Goal: Information Seeking & Learning: Check status

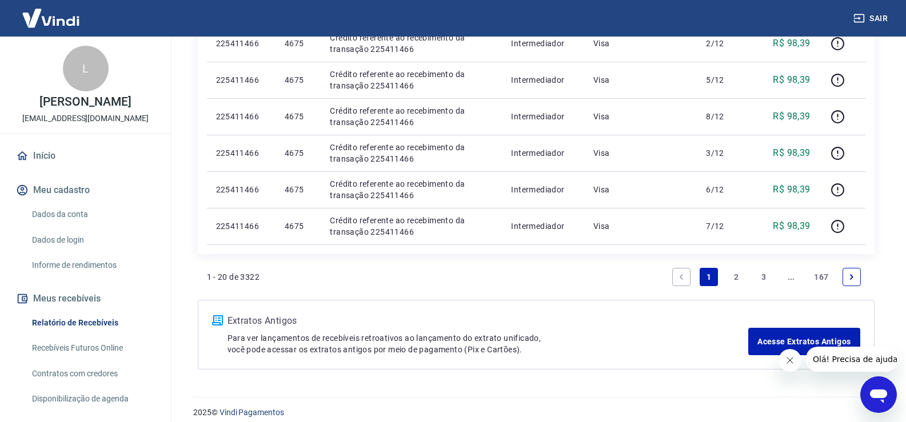
scroll to position [1007, 0]
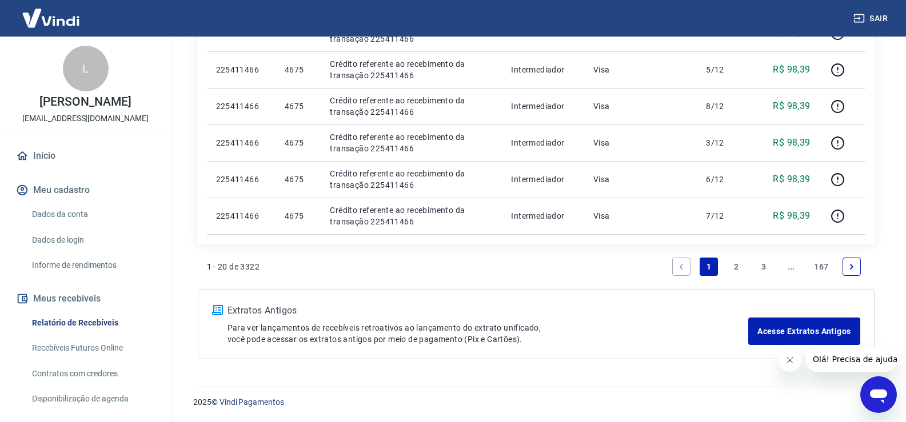
click at [737, 269] on link "2" at bounding box center [736, 267] width 18 height 18
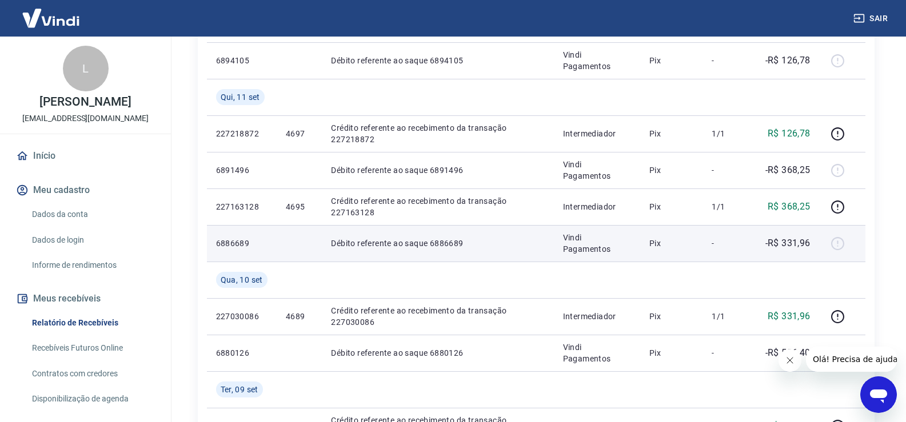
scroll to position [514, 0]
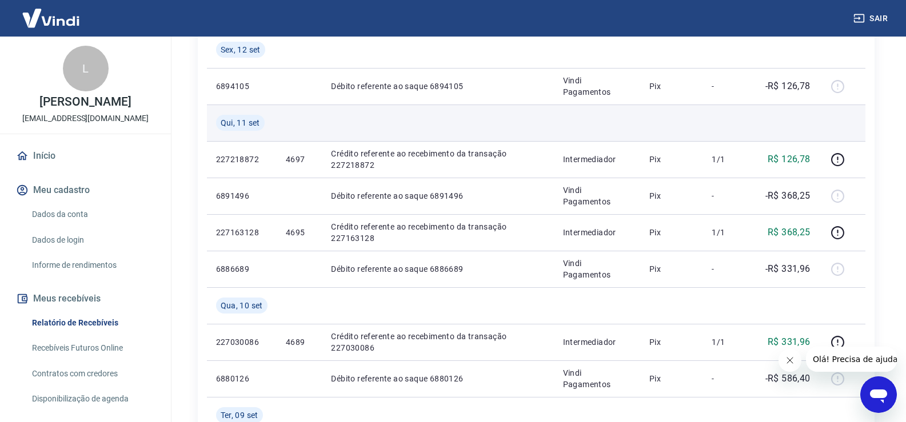
drag, startPoint x: 803, startPoint y: 153, endPoint x: 672, endPoint y: 135, distance: 132.1
click at [803, 154] on p "R$ 126,78" at bounding box center [789, 160] width 43 height 14
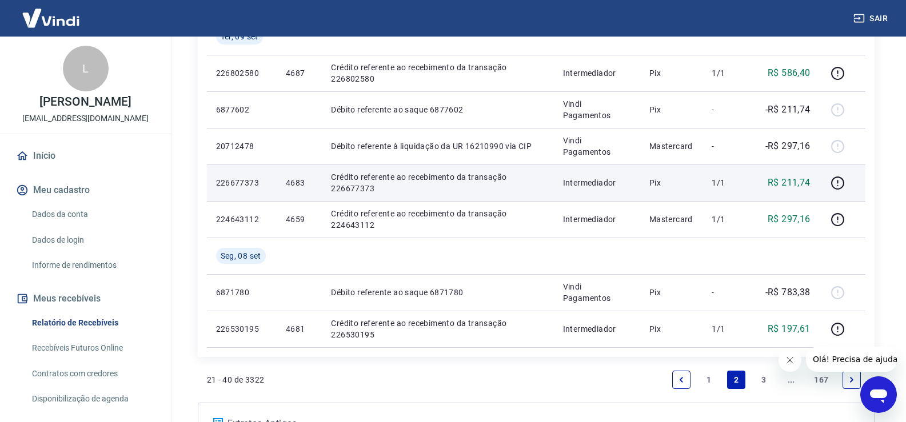
scroll to position [1007, 0]
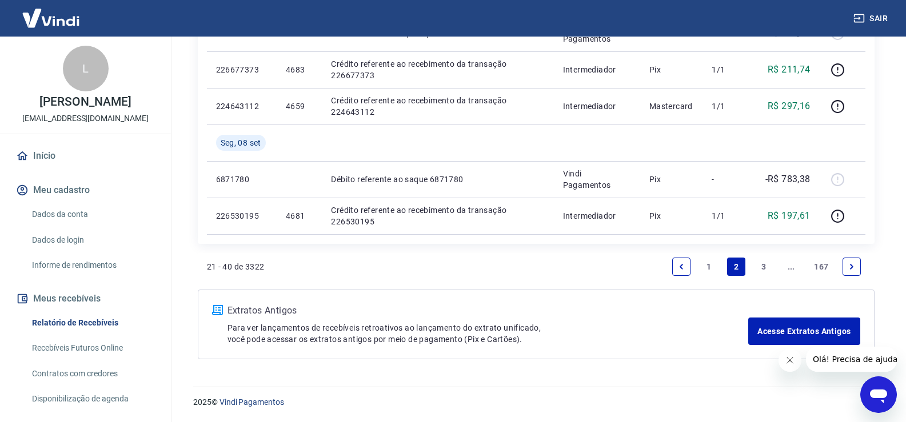
click at [709, 269] on link "1" at bounding box center [709, 267] width 18 height 18
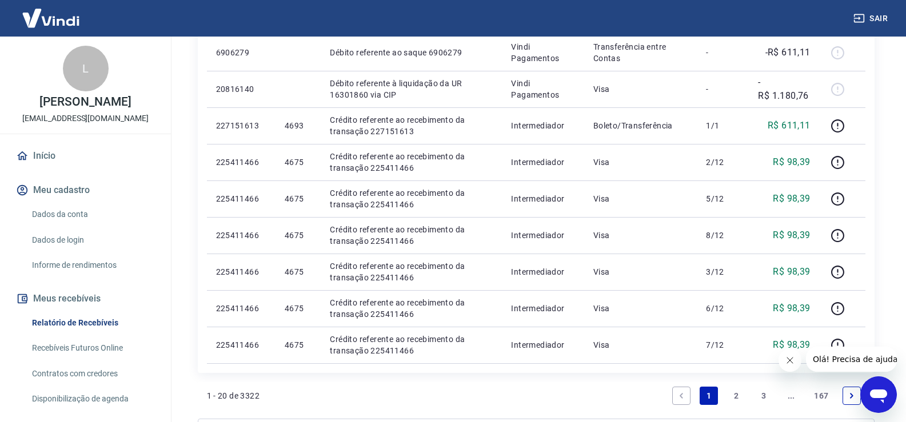
scroll to position [721, 0]
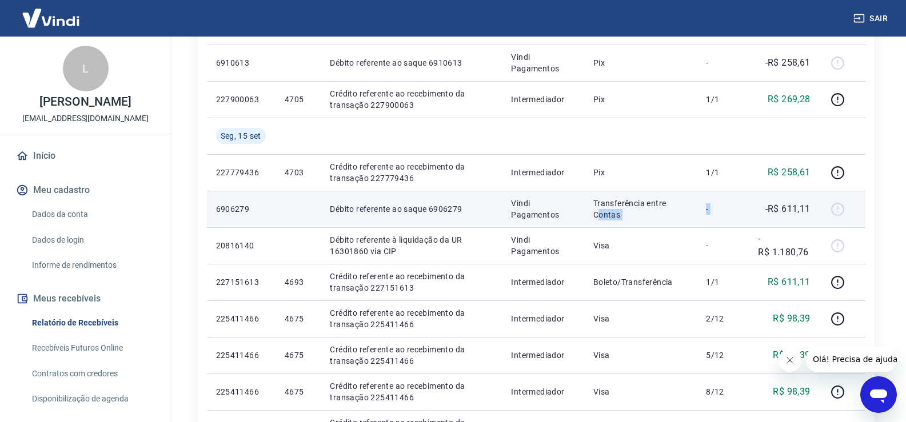
drag, startPoint x: 601, startPoint y: 214, endPoint x: 761, endPoint y: 200, distance: 160.7
click at [761, 200] on tr "6906279 Débito referente ao saque 6906279 Vindi Pagamentos Transferência entre …" at bounding box center [536, 209] width 659 height 37
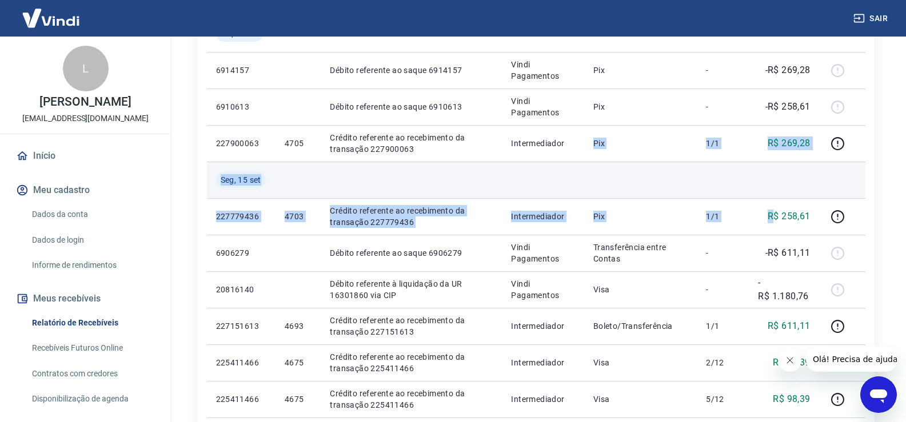
drag, startPoint x: 776, startPoint y: 175, endPoint x: 579, endPoint y: 148, distance: 198.5
click at [579, 148] on tbody "Ter, 23 set 226789604 4685 Crédito referente ao recebimento da transação 226789…" at bounding box center [536, 88] width 659 height 951
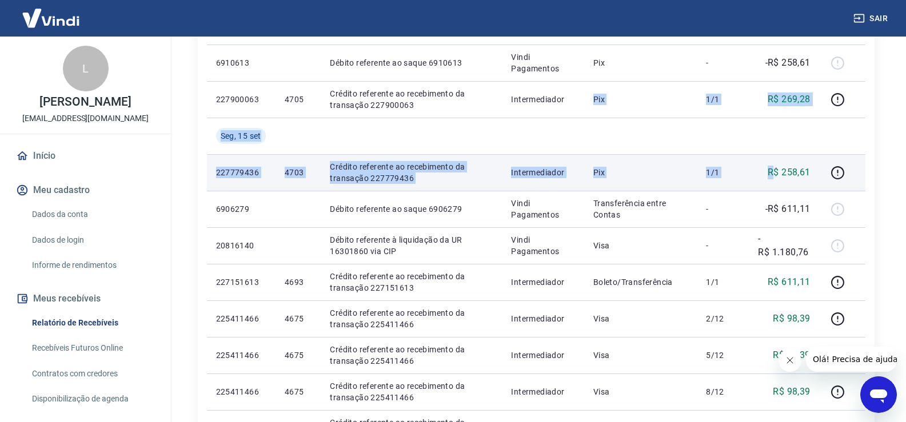
click at [622, 181] on td "Pix" at bounding box center [640, 172] width 113 height 37
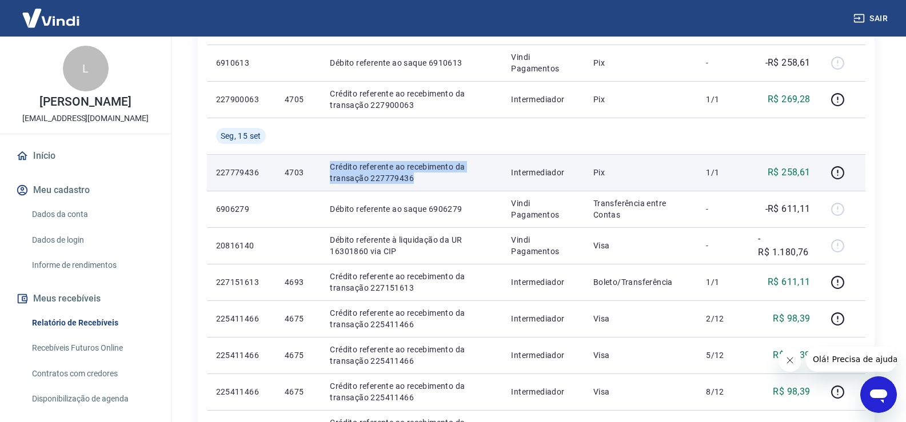
drag, startPoint x: 328, startPoint y: 161, endPoint x: 418, endPoint y: 176, distance: 91.1
click at [418, 176] on td "Crédito referente ao recebimento da transação 227779436" at bounding box center [411, 172] width 181 height 37
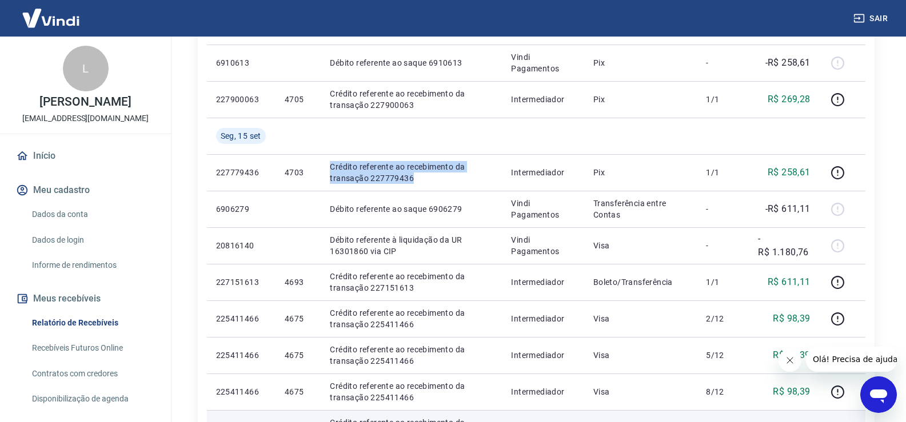
copy p "Crédito referente ao recebimento da transação 227779436"
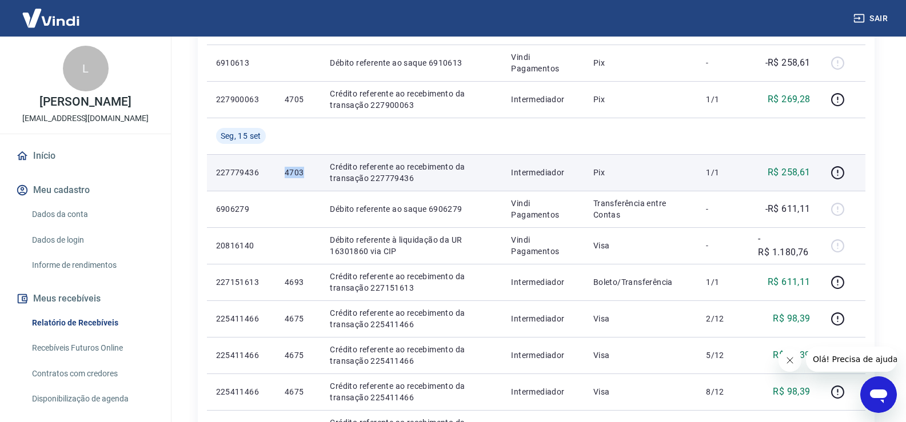
drag, startPoint x: 283, startPoint y: 167, endPoint x: 304, endPoint y: 169, distance: 20.7
click at [304, 169] on td "4703" at bounding box center [298, 172] width 45 height 37
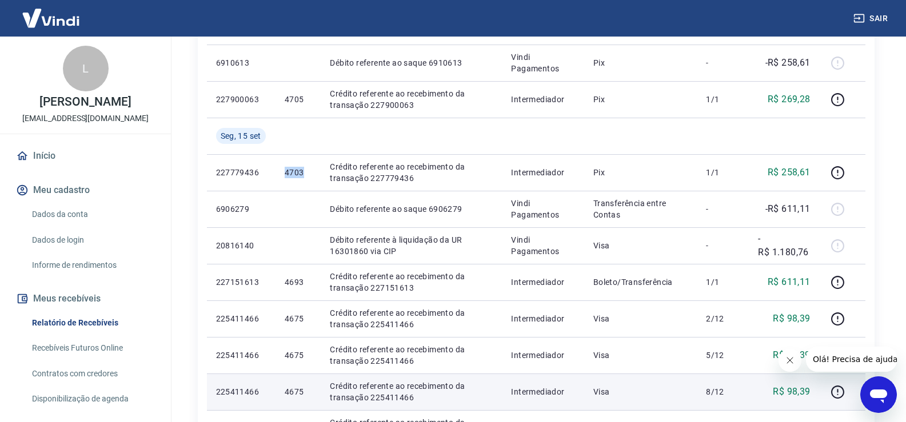
copy p "4703"
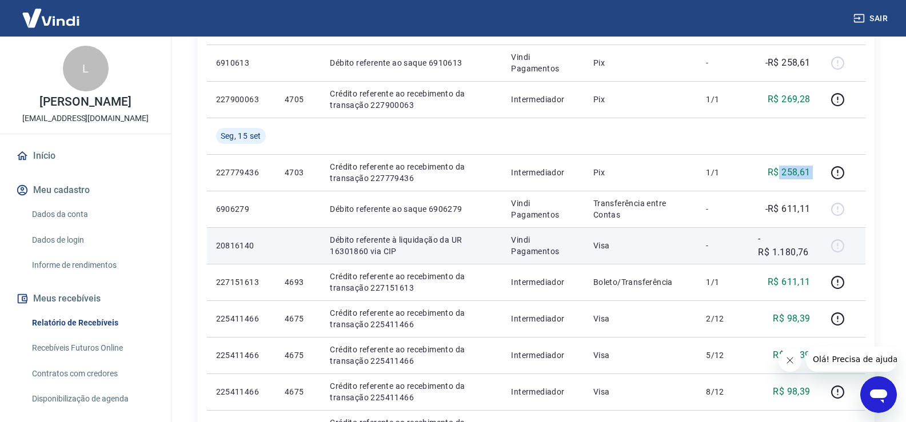
drag, startPoint x: 820, startPoint y: 170, endPoint x: 656, endPoint y: 242, distance: 179.4
click at [780, 172] on tr "227779436 4703 Crédito referente ao recebimento da transação 227779436 Intermed…" at bounding box center [536, 172] width 659 height 37
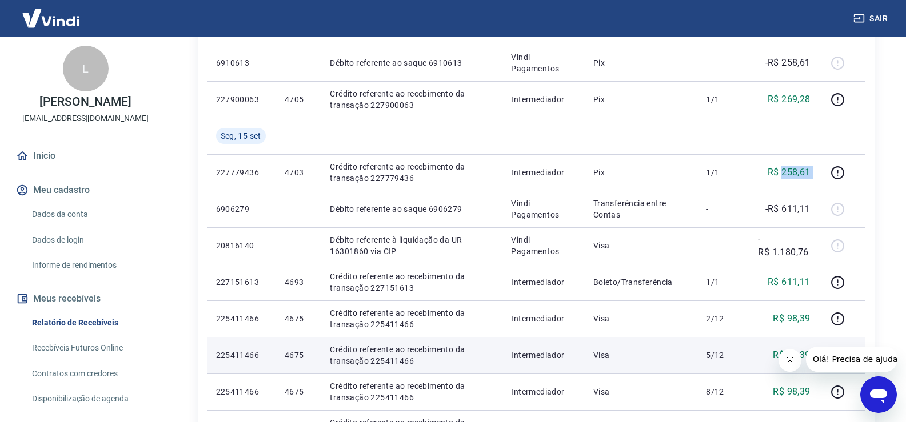
copy tr "258,61"
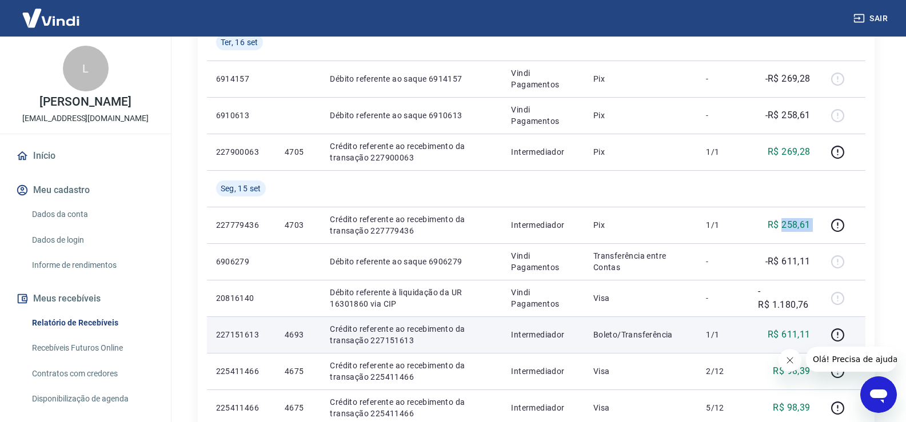
scroll to position [607, 0]
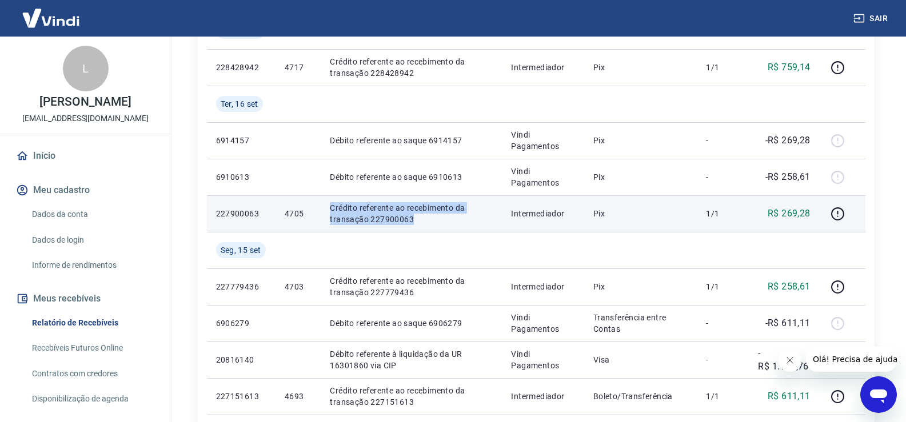
drag, startPoint x: 331, startPoint y: 208, endPoint x: 444, endPoint y: 226, distance: 114.7
click at [444, 226] on td "Crédito referente ao recebimento da transação 227900063" at bounding box center [411, 214] width 181 height 37
copy p "Crédito referente ao recebimento da transação 227900063"
drag, startPoint x: 285, startPoint y: 208, endPoint x: 301, endPoint y: 211, distance: 16.8
click at [301, 211] on td "4705" at bounding box center [298, 214] width 45 height 37
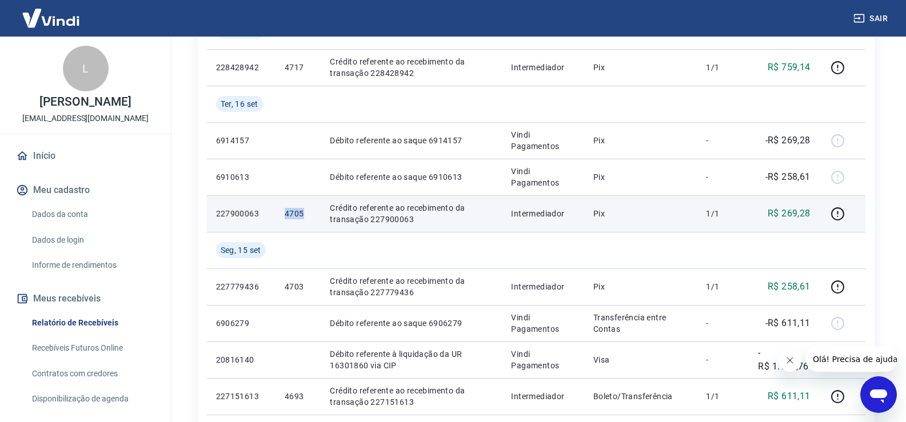
drag, startPoint x: 308, startPoint y: 213, endPoint x: 286, endPoint y: 214, distance: 22.3
click at [286, 214] on p "4705" at bounding box center [298, 213] width 27 height 11
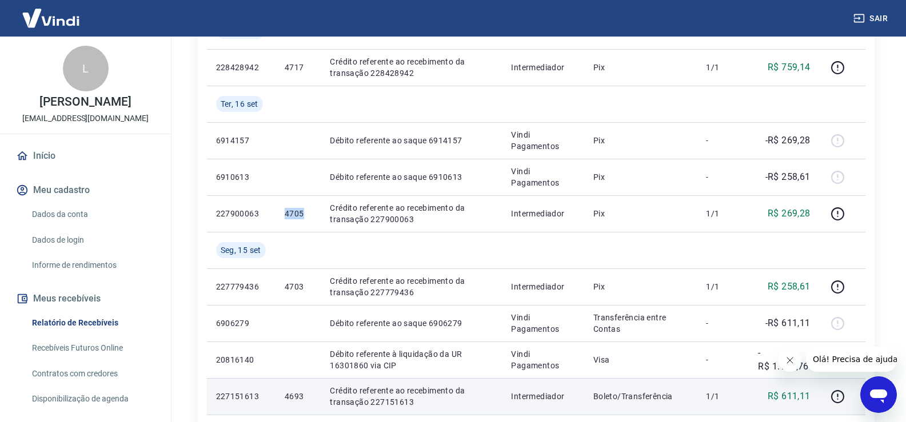
copy p "4705"
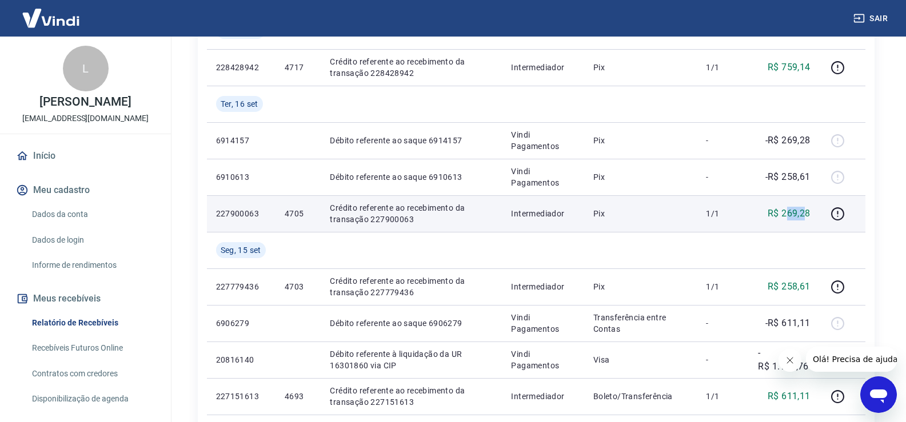
drag, startPoint x: 808, startPoint y: 209, endPoint x: 789, endPoint y: 208, distance: 18.9
click at [789, 208] on p "R$ 269,28" at bounding box center [789, 214] width 43 height 14
drag, startPoint x: 815, startPoint y: 213, endPoint x: 784, endPoint y: 209, distance: 30.5
click at [784, 209] on td "R$ 269,28" at bounding box center [784, 214] width 70 height 37
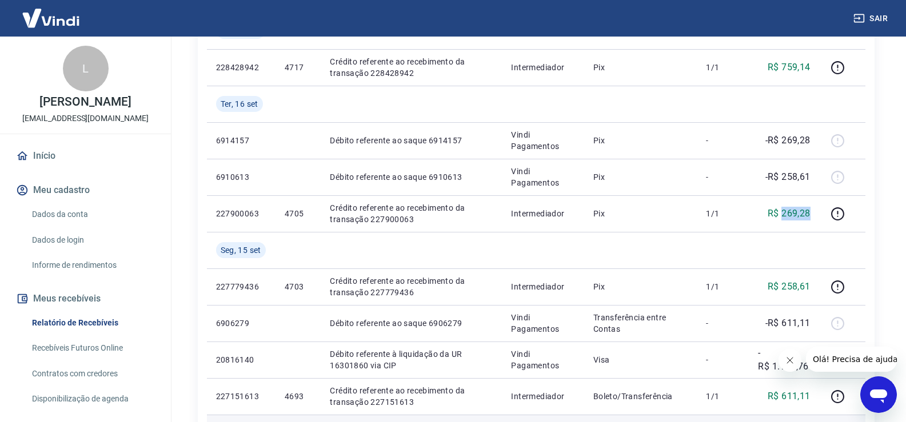
copy p "269,28"
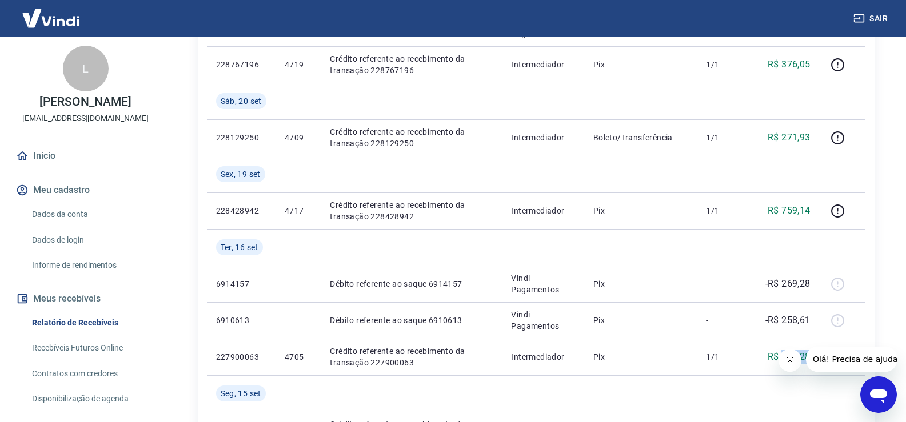
scroll to position [435, 0]
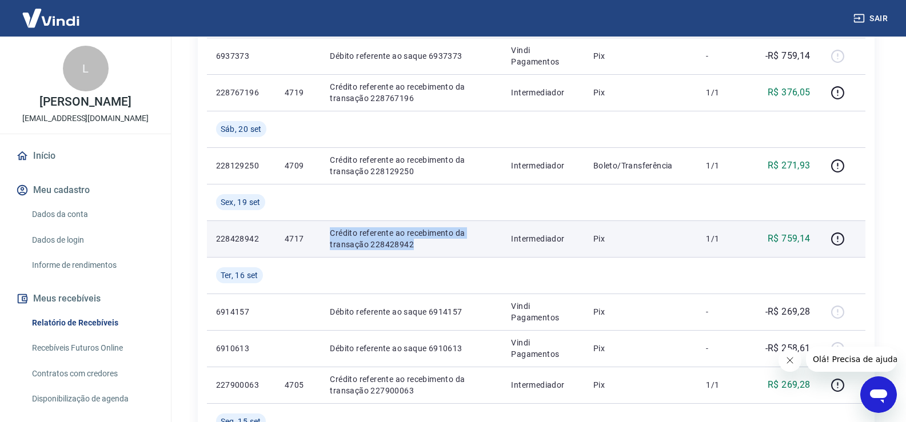
drag, startPoint x: 324, startPoint y: 232, endPoint x: 427, endPoint y: 253, distance: 105.6
click at [427, 253] on td "Crédito referente ao recebimento da transação 228428942" at bounding box center [411, 239] width 181 height 37
copy p "Crédito referente ao recebimento da transação 228428942"
drag, startPoint x: 282, startPoint y: 241, endPoint x: 302, endPoint y: 239, distance: 20.1
click at [302, 239] on td "4717" at bounding box center [298, 239] width 45 height 37
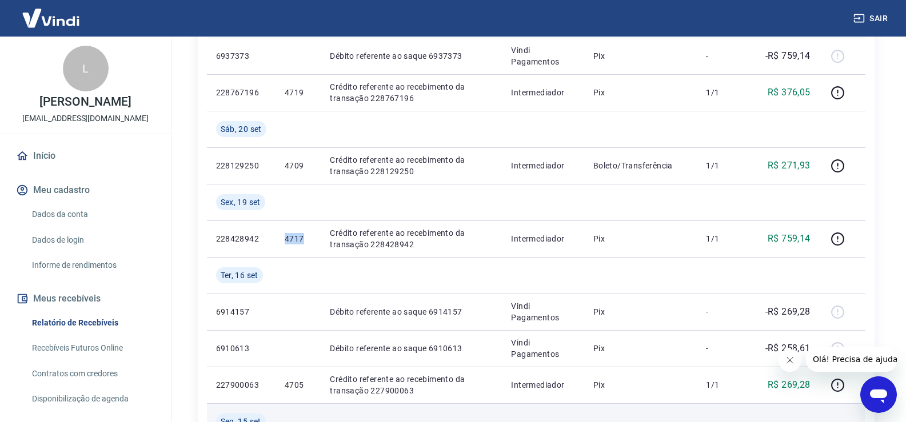
copy p "4717"
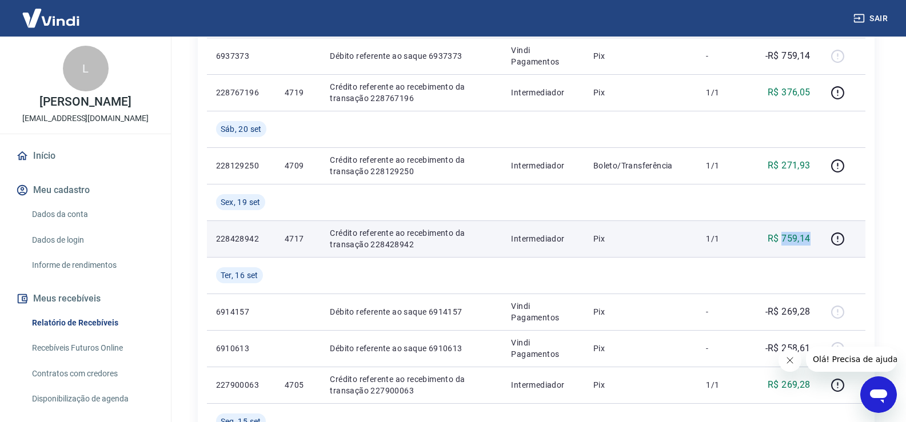
drag, startPoint x: 819, startPoint y: 239, endPoint x: 785, endPoint y: 240, distance: 34.3
click at [785, 240] on td "R$ 759,14" at bounding box center [784, 239] width 70 height 37
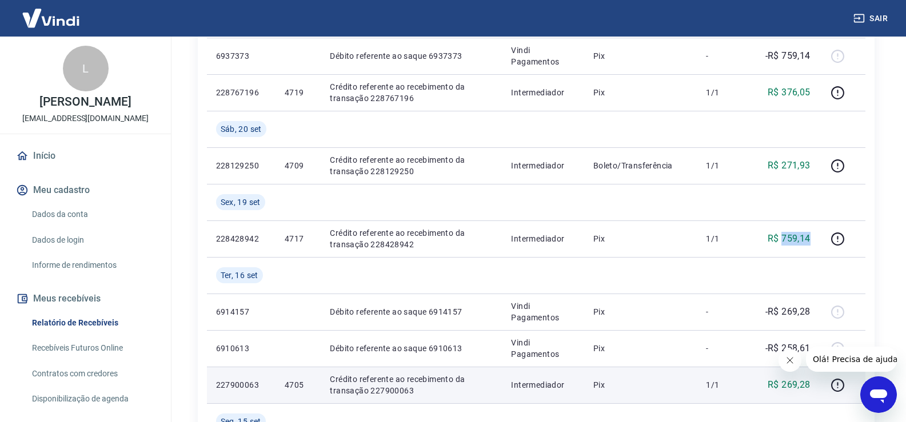
copy p "759,14"
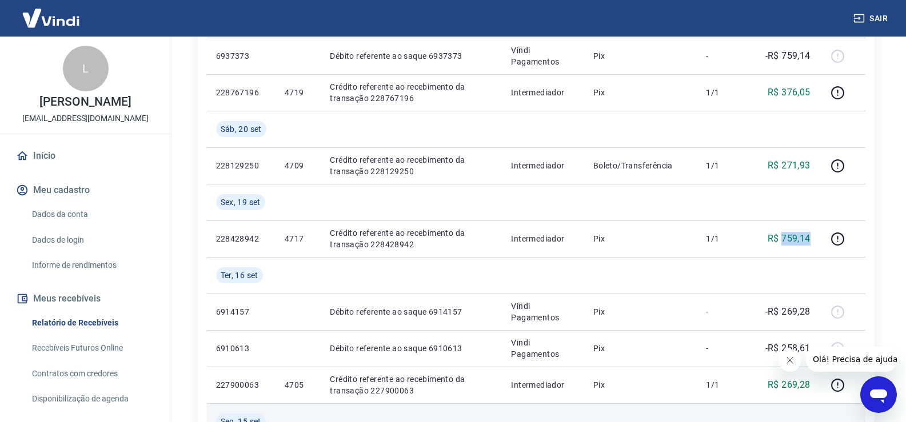
copy p "759,14"
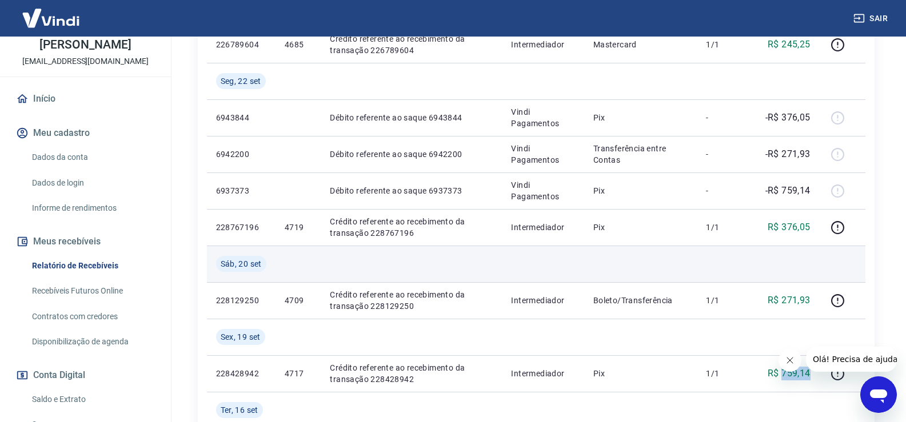
scroll to position [321, 0]
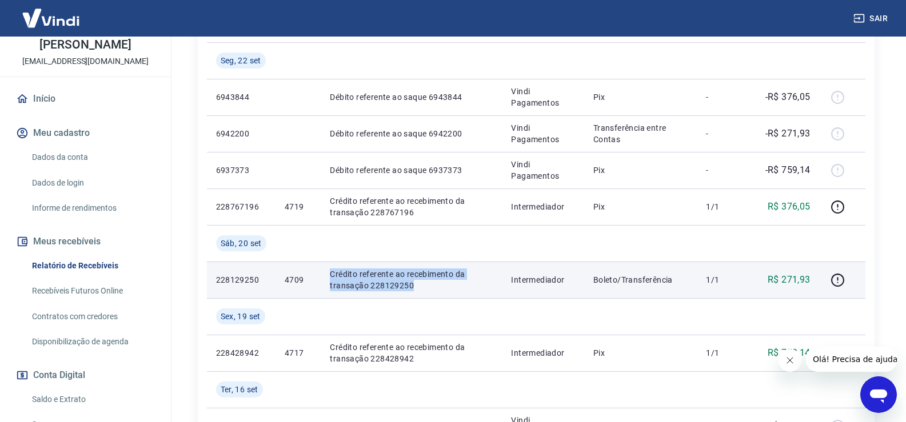
drag, startPoint x: 330, startPoint y: 272, endPoint x: 417, endPoint y: 282, distance: 87.5
click at [417, 282] on p "Crédito referente ao recebimento da transação 228129250" at bounding box center [411, 280] width 163 height 23
drag, startPoint x: 282, startPoint y: 282, endPoint x: 305, endPoint y: 280, distance: 23.0
click at [305, 280] on td "4709" at bounding box center [298, 280] width 45 height 37
drag, startPoint x: 812, startPoint y: 282, endPoint x: 785, endPoint y: 280, distance: 27.0
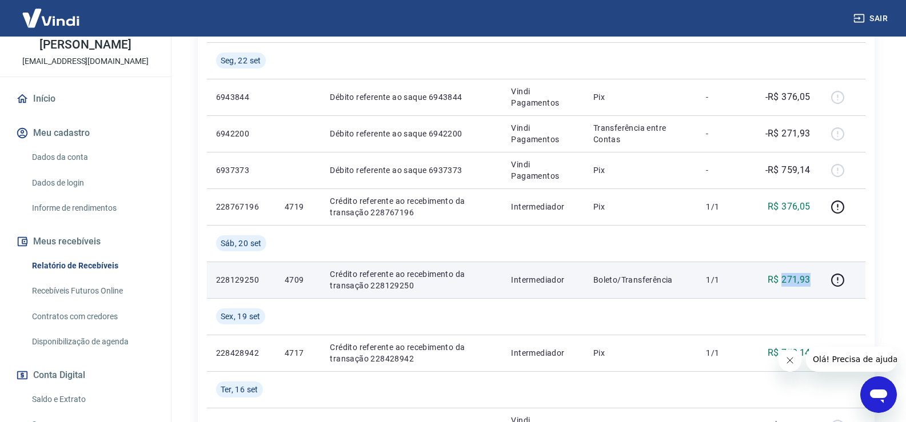
click at [785, 280] on td "R$ 271,93" at bounding box center [784, 280] width 70 height 37
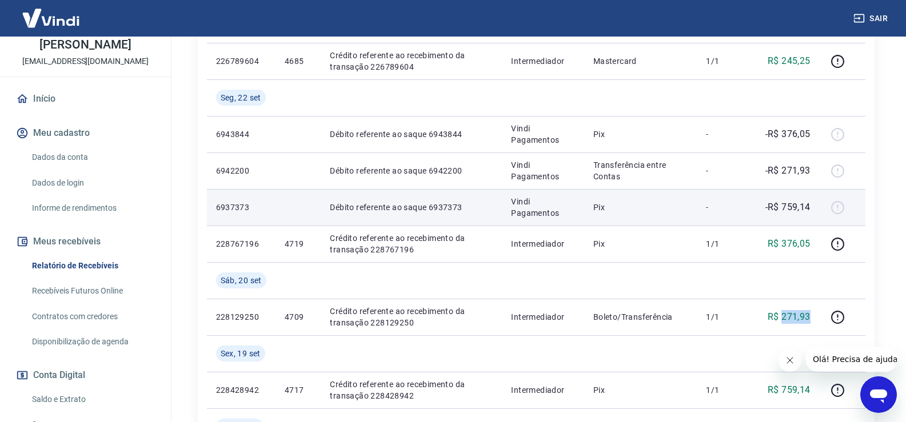
scroll to position [264, 0]
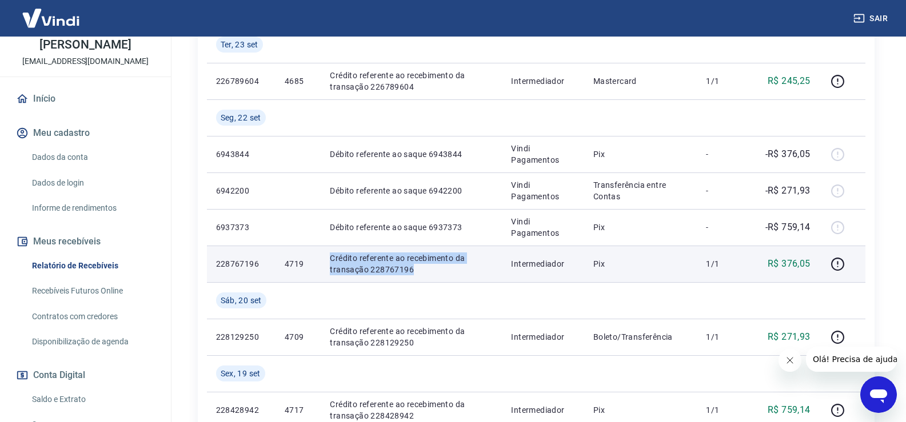
drag, startPoint x: 322, startPoint y: 252, endPoint x: 419, endPoint y: 269, distance: 98.2
click at [419, 269] on td "Crédito referente ao recebimento da transação 228767196" at bounding box center [411, 264] width 181 height 37
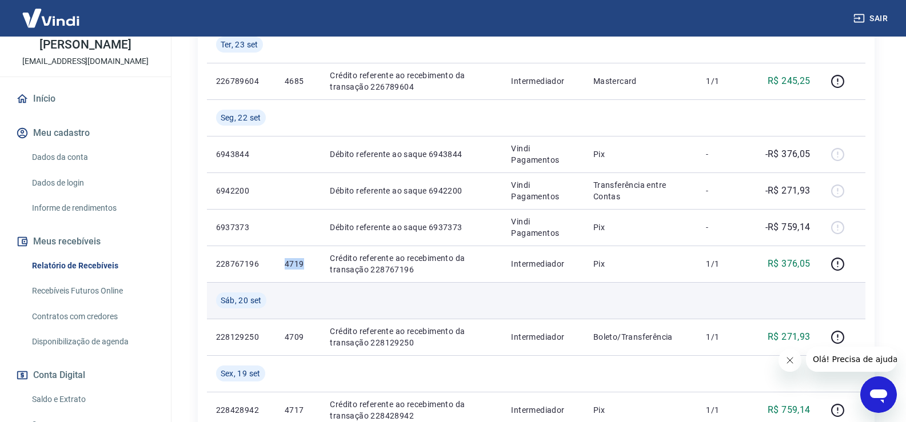
drag, startPoint x: 277, startPoint y: 262, endPoint x: 313, endPoint y: 304, distance: 54.8
click at [304, 261] on td "4719" at bounding box center [298, 264] width 45 height 37
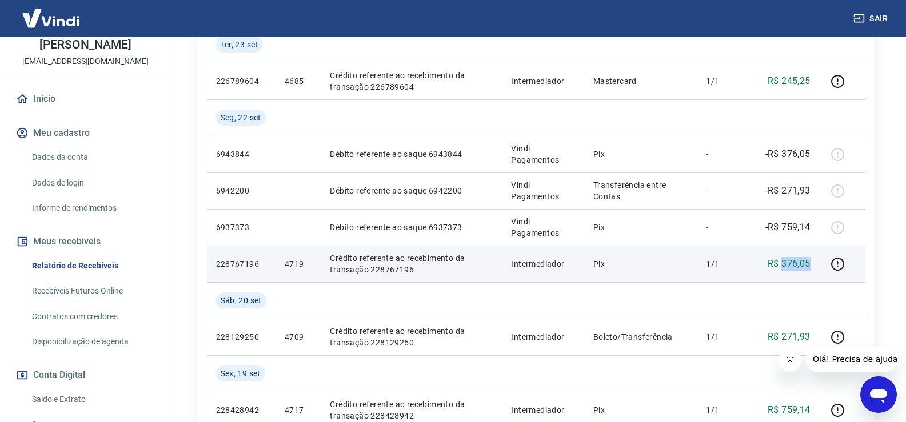
drag, startPoint x: 813, startPoint y: 265, endPoint x: 785, endPoint y: 265, distance: 28.6
click at [785, 265] on td "R$ 376,05" at bounding box center [784, 264] width 70 height 37
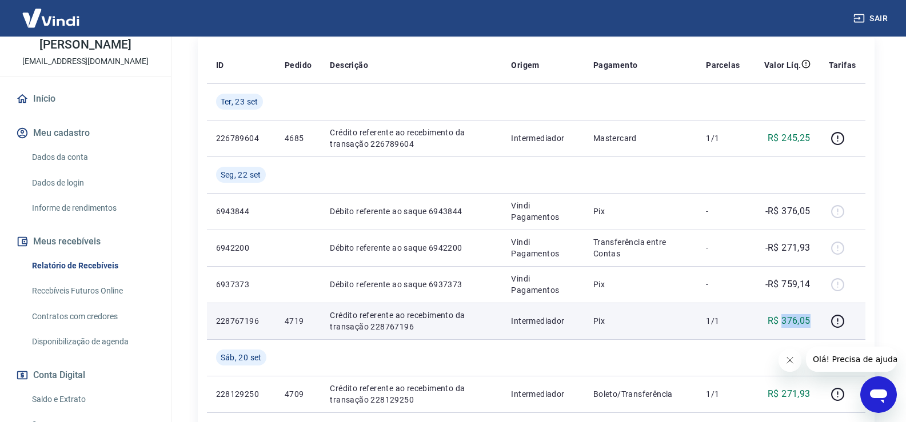
scroll to position [149, 0]
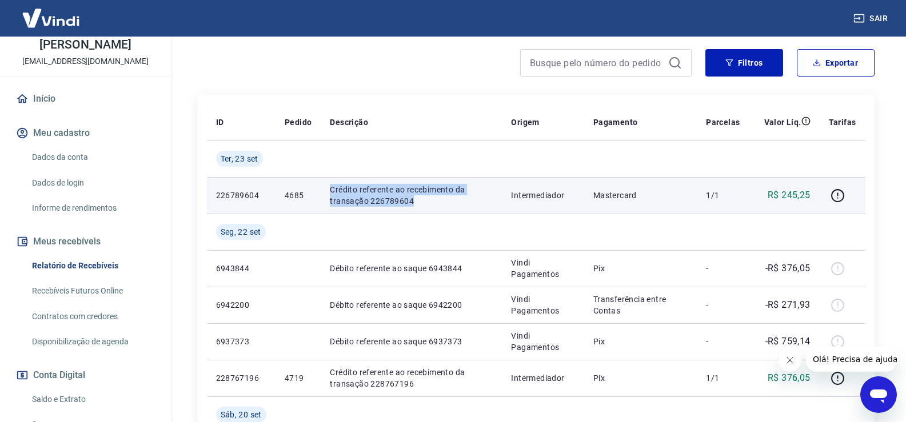
drag, startPoint x: 322, startPoint y: 186, endPoint x: 415, endPoint y: 199, distance: 93.5
click at [415, 199] on tr "226789604 4685 Crédito referente ao recebimento da transação 226789604 Intermed…" at bounding box center [536, 195] width 659 height 37
drag, startPoint x: 285, startPoint y: 188, endPoint x: 306, endPoint y: 190, distance: 20.7
click at [306, 190] on td "4685" at bounding box center [298, 195] width 45 height 37
drag, startPoint x: 813, startPoint y: 193, endPoint x: 784, endPoint y: 197, distance: 28.9
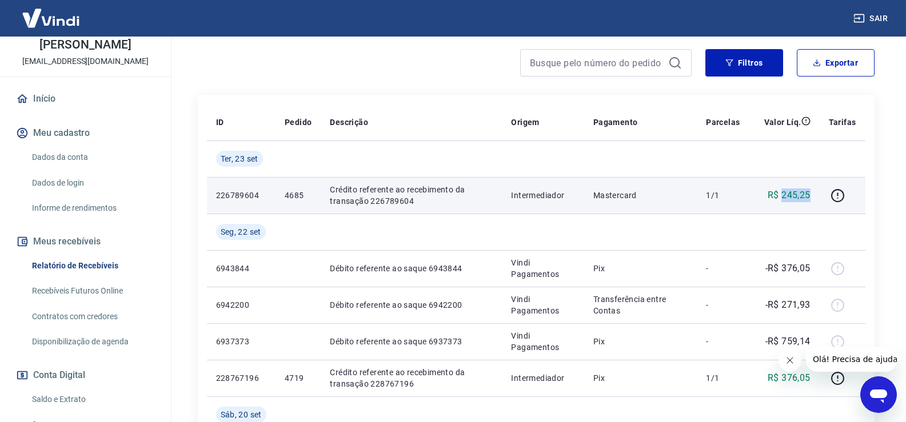
click at [784, 197] on td "R$ 245,25" at bounding box center [784, 195] width 70 height 37
